Goal: Check status: Verify the current state of an ongoing process or item

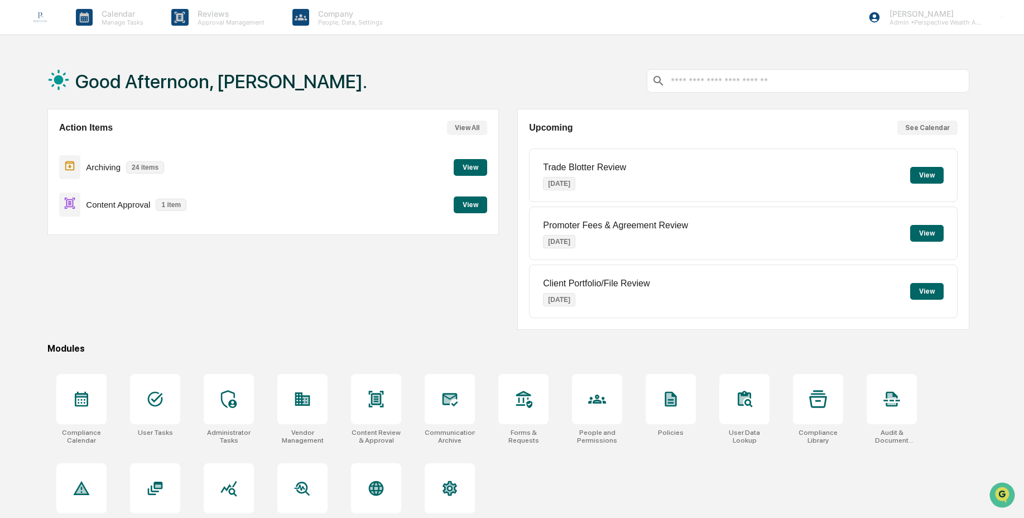
click at [456, 203] on button "View" at bounding box center [470, 204] width 33 height 17
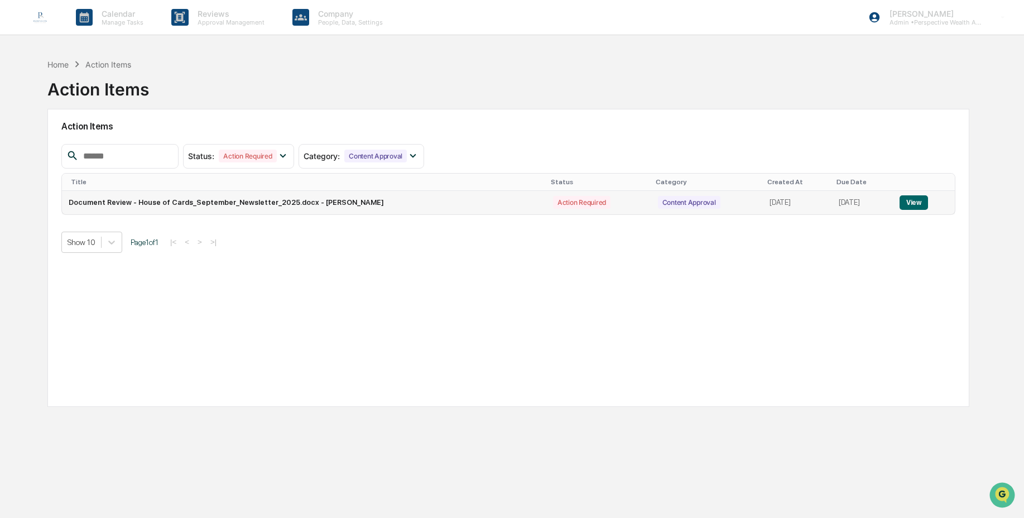
click at [906, 204] on button "View" at bounding box center [914, 202] width 28 height 15
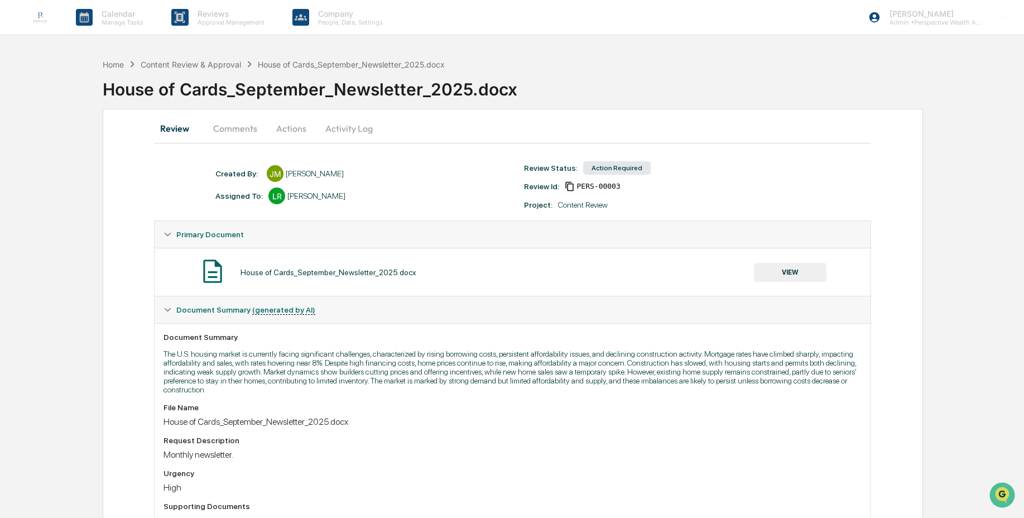
click at [344, 124] on button "Activity Log" at bounding box center [348, 128] width 65 height 27
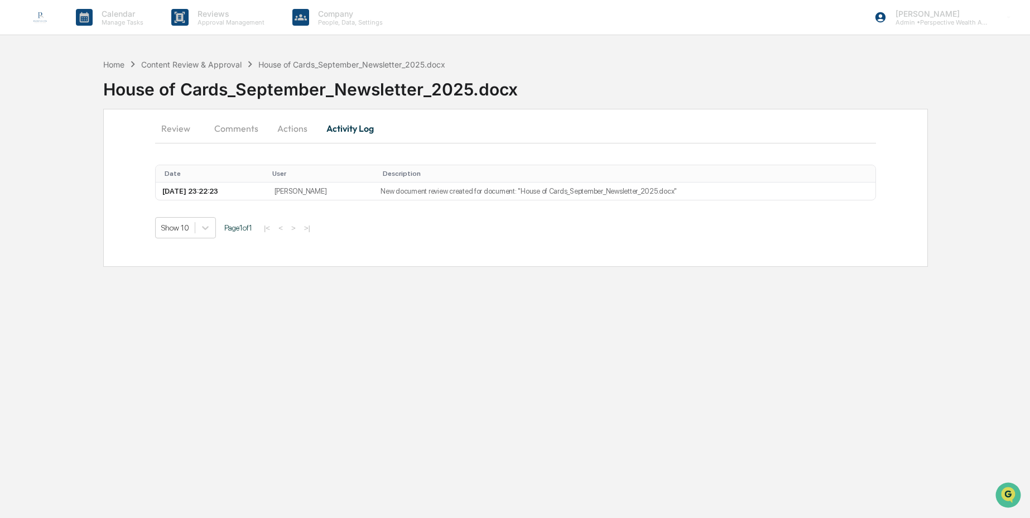
click at [184, 127] on button "Review" at bounding box center [180, 128] width 50 height 27
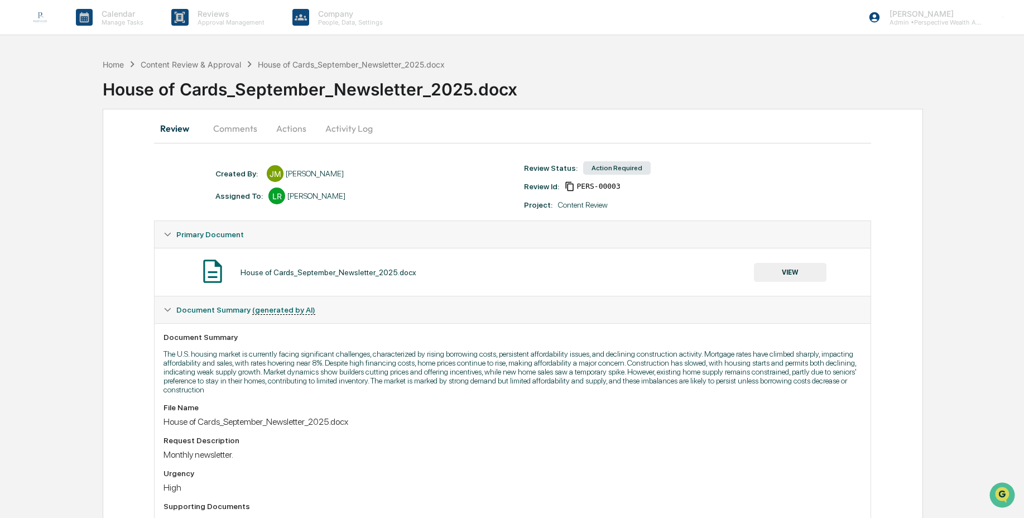
click at [810, 279] on button "VIEW" at bounding box center [790, 272] width 73 height 19
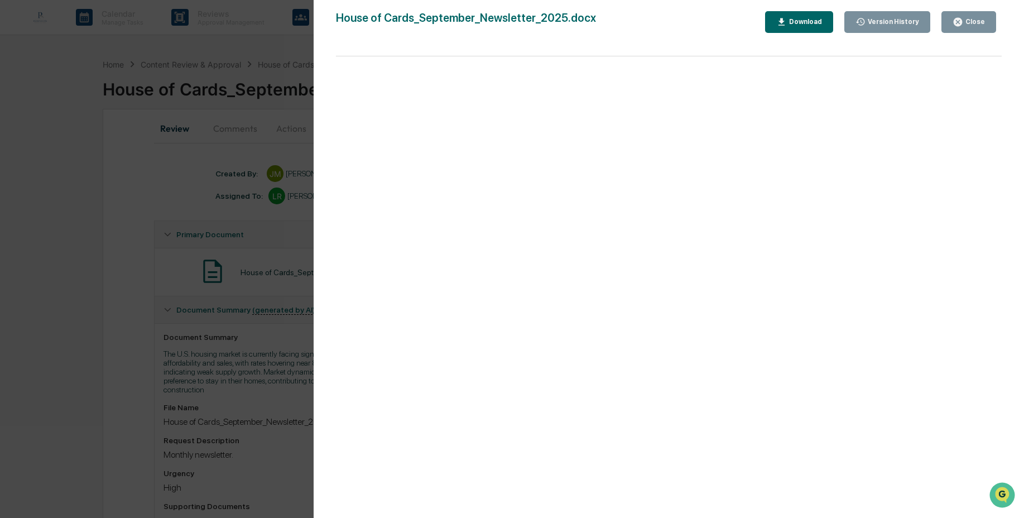
click at [780, 22] on icon "button" at bounding box center [781, 22] width 11 height 11
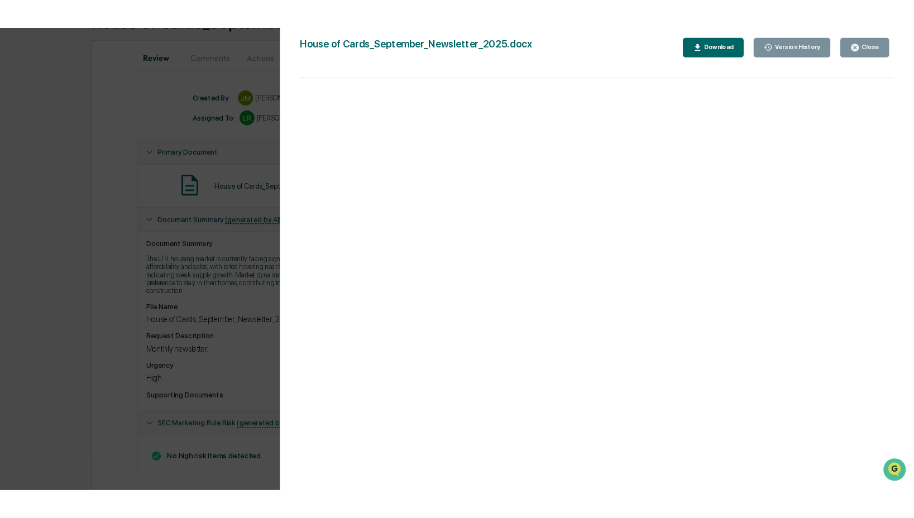
scroll to position [114, 0]
